Goal: Task Accomplishment & Management: Use online tool/utility

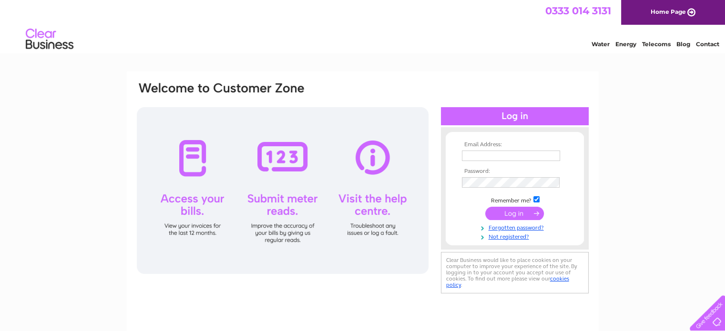
type input "mackintosht@aol.com"
click at [522, 214] on input "submit" at bounding box center [514, 213] width 59 height 13
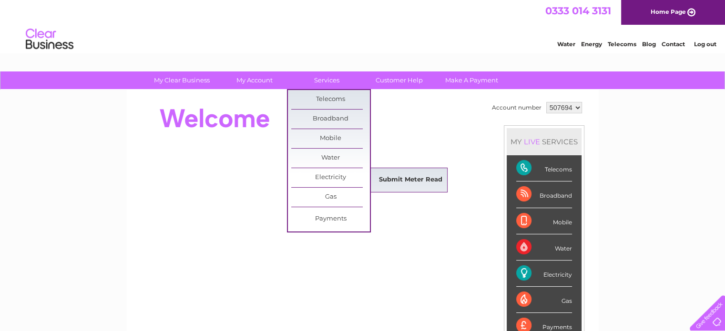
click at [405, 179] on link "Submit Meter Read" at bounding box center [410, 180] width 79 height 19
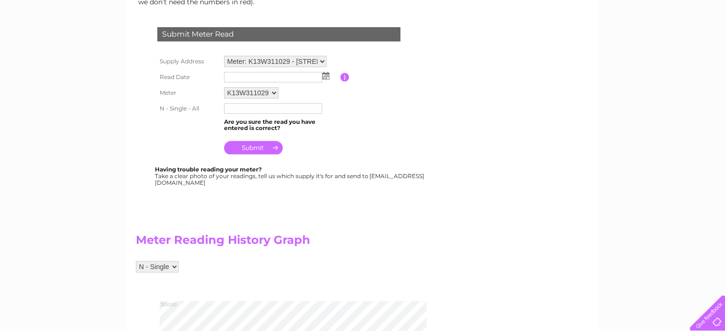
scroll to position [145, 0]
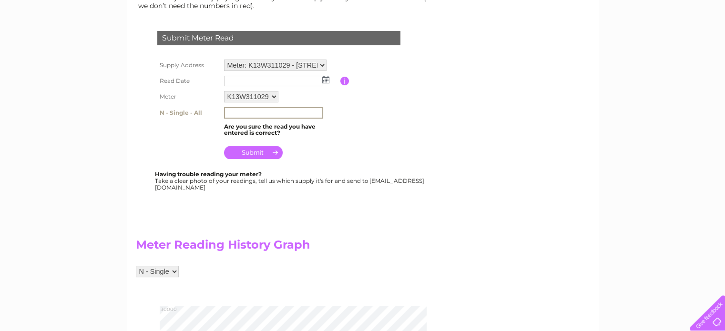
click at [257, 111] on input "text" at bounding box center [273, 112] width 99 height 11
type input "28243"
click at [326, 78] on img at bounding box center [325, 80] width 7 height 8
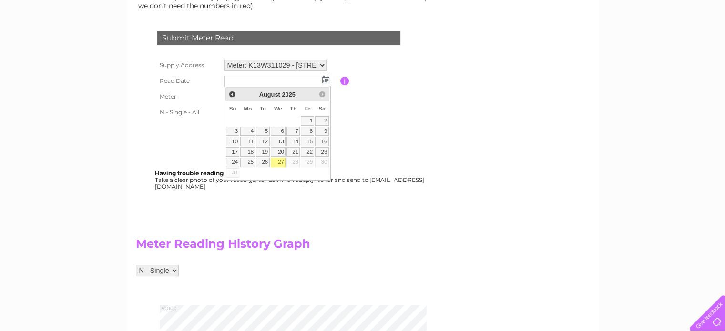
click at [284, 162] on link "27" at bounding box center [278, 163] width 15 height 10
type input "2025/08/27"
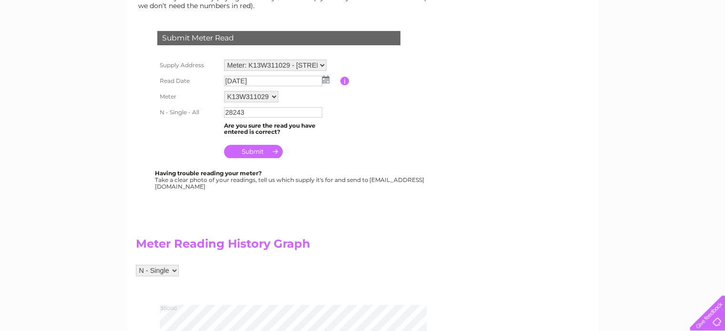
click at [250, 149] on input "submit" at bounding box center [253, 151] width 59 height 13
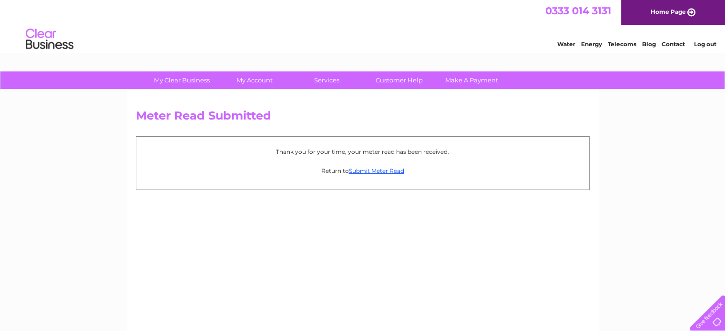
click at [703, 41] on link "Log out" at bounding box center [704, 44] width 22 height 7
